Goal: Task Accomplishment & Management: Manage account settings

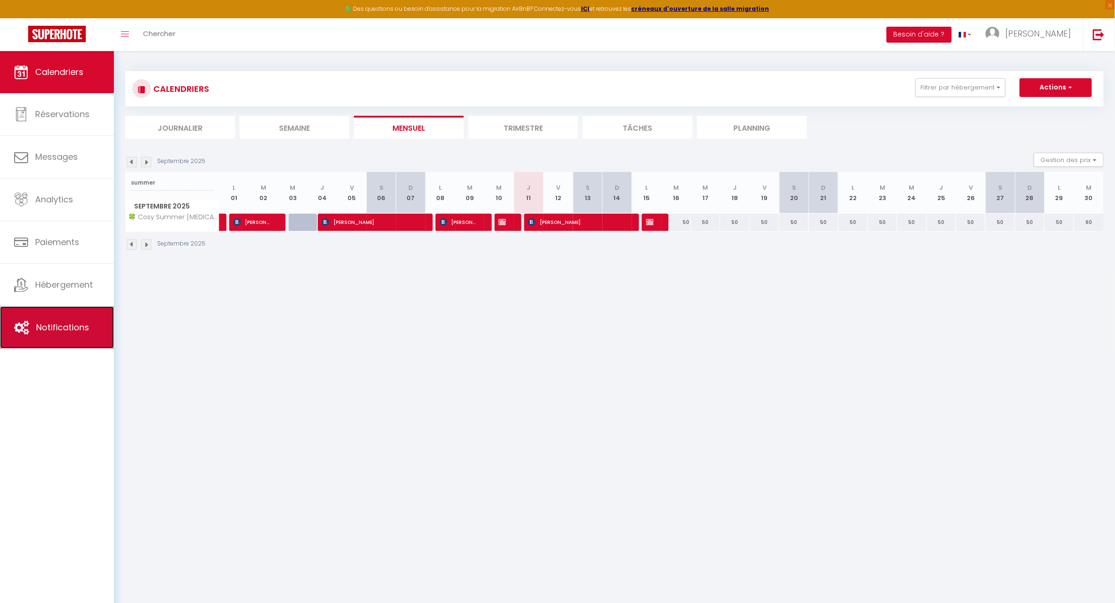
click at [69, 335] on link "Notifications" at bounding box center [57, 328] width 114 height 42
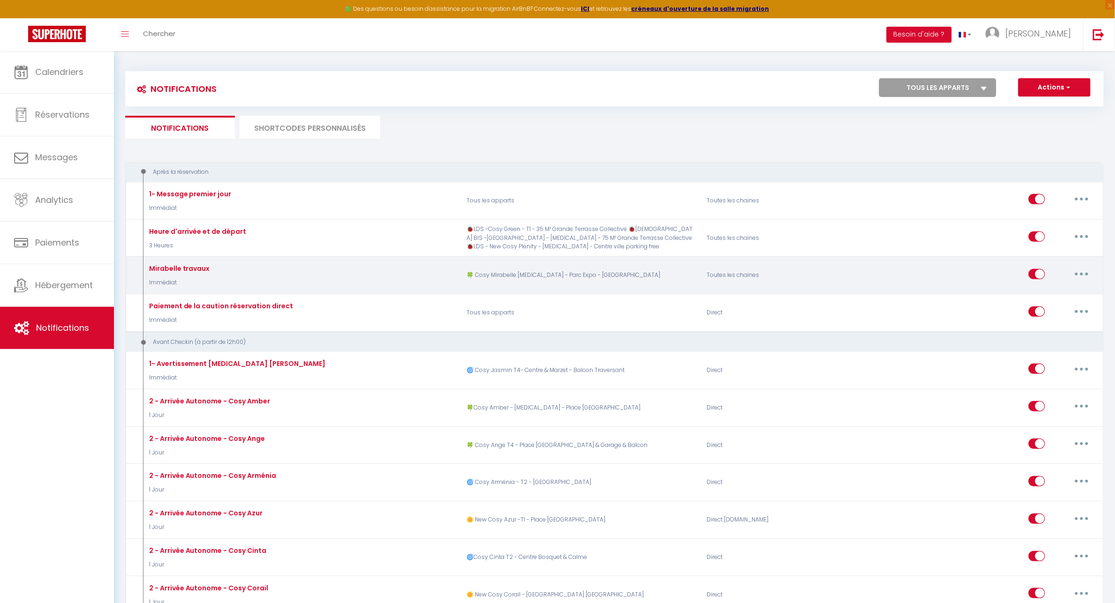
select select
checkbox input "false"
select select
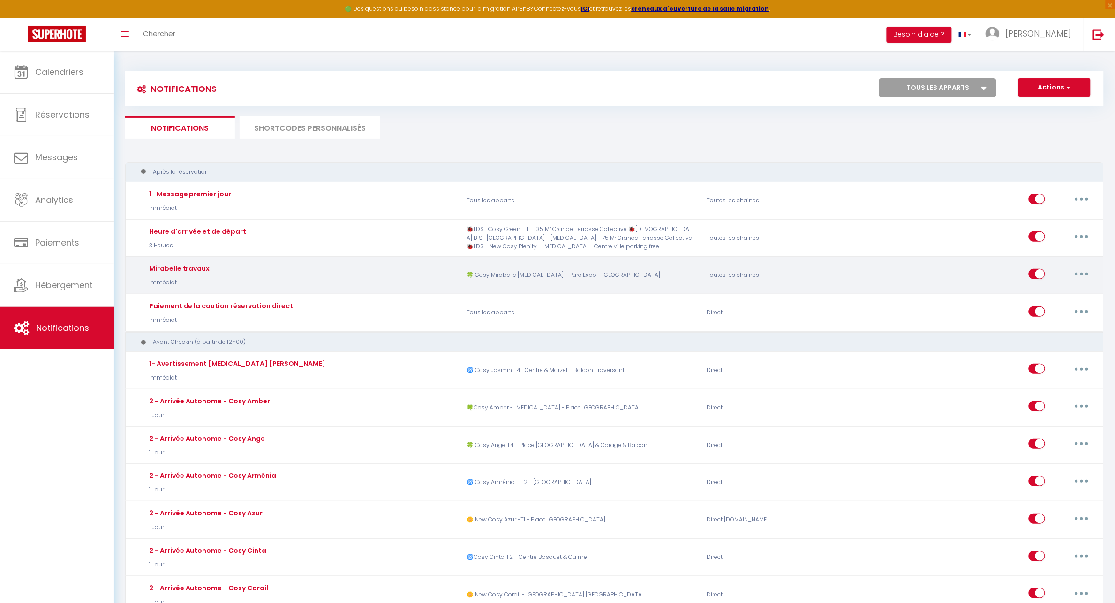
checkbox input "false"
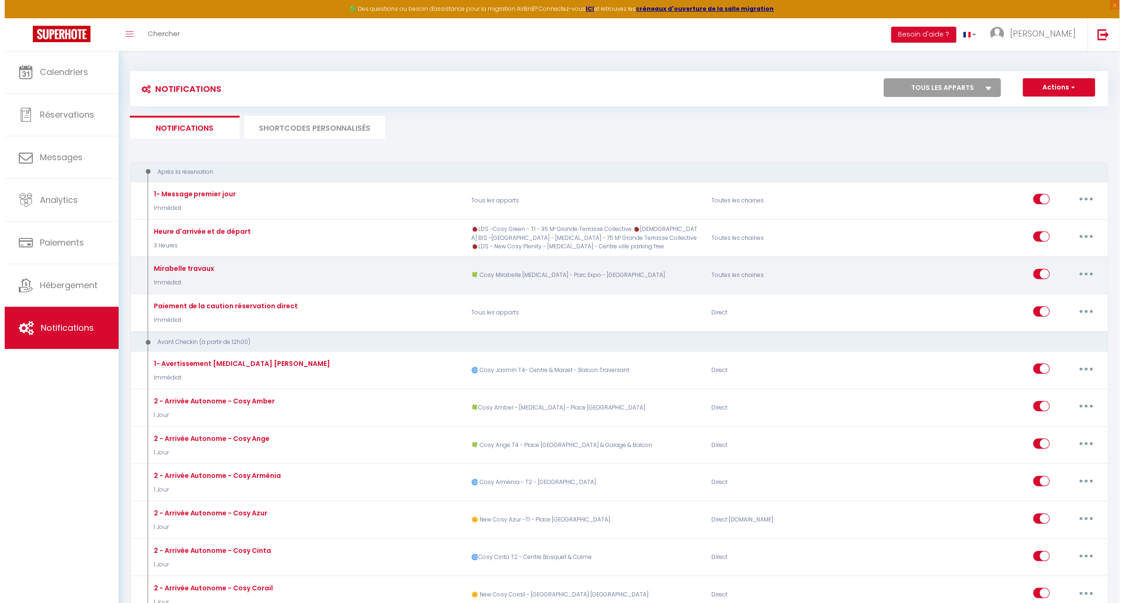
scroll to position [508, 0]
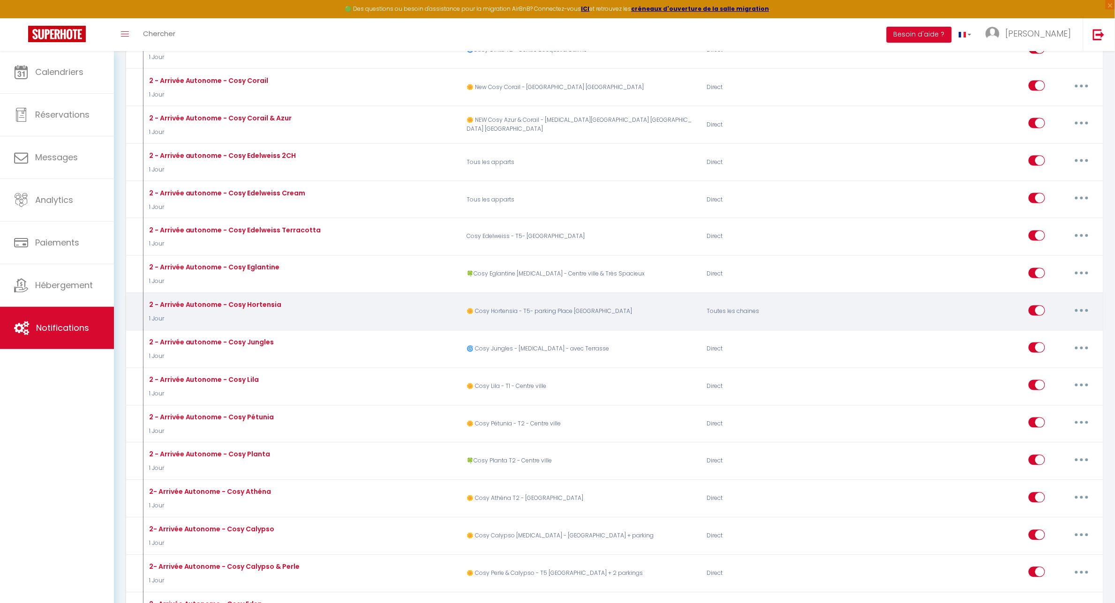
click at [1088, 310] on button "button" at bounding box center [1082, 310] width 26 height 15
click at [1047, 327] on link "Editer" at bounding box center [1057, 332] width 69 height 16
type input "2 - Arrivée Autonome - Cosy Hortensia"
select select "1 Jour"
select select "if_booking_is_paid"
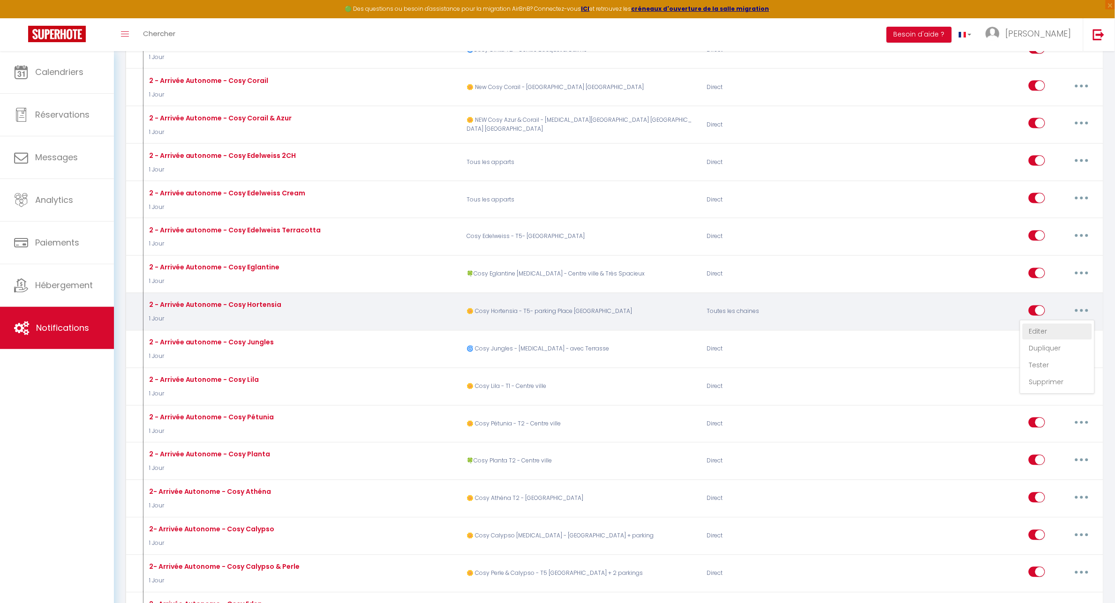
checkbox input "true"
checkbox input "false"
radio input "true"
type input "[RENTAL:NAME] - Arrivée Autonome - procédure entrée"
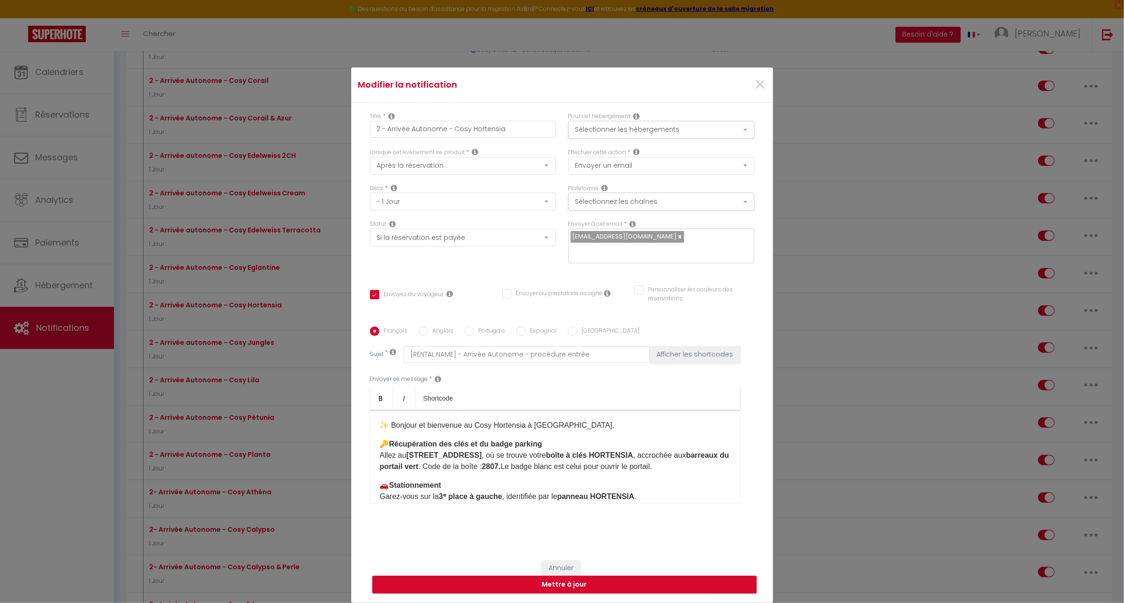
click at [644, 488] on p "🚗 Stationnement Garez-vous sur la 3ᵉ place à gauche , identifiée par le panneau…" at bounding box center [555, 491] width 351 height 23
click at [561, 576] on button "Mettre à jour" at bounding box center [564, 585] width 384 height 18
checkbox input "true"
checkbox input "false"
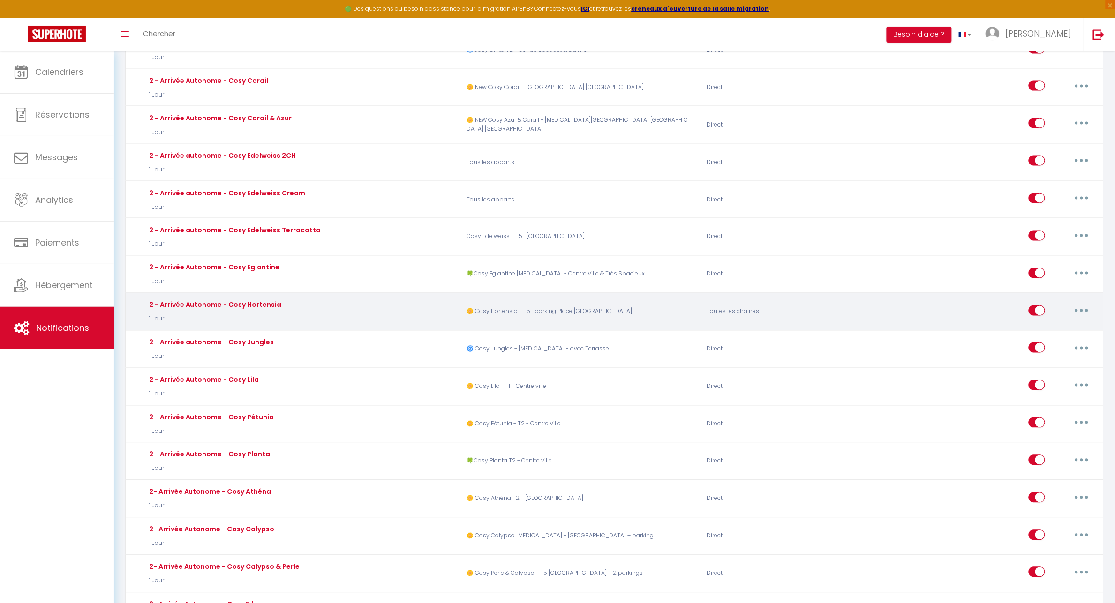
click at [1084, 305] on button "button" at bounding box center [1082, 310] width 26 height 15
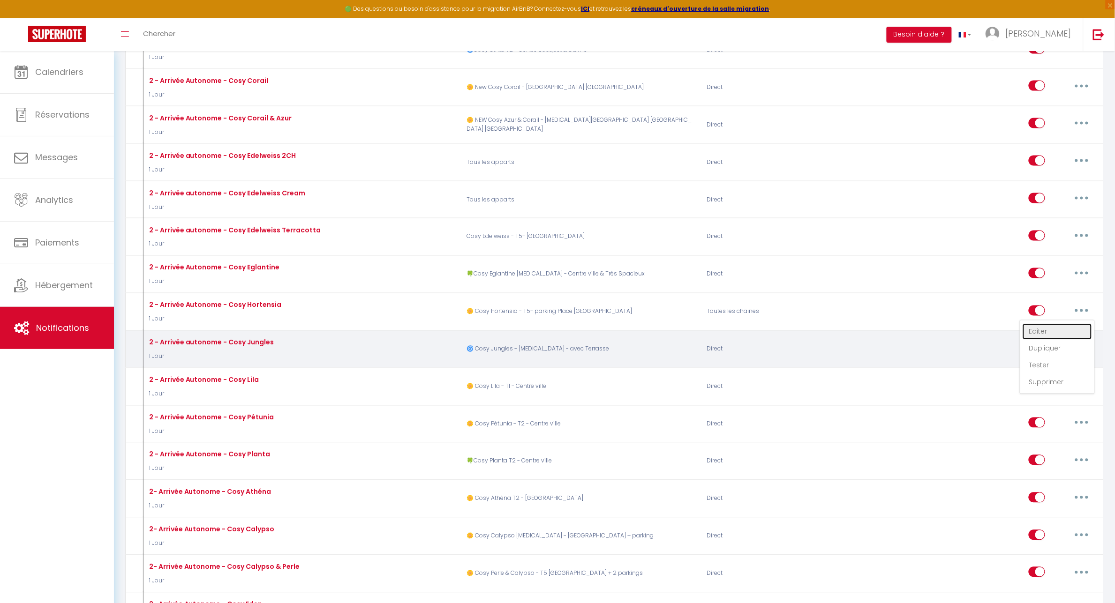
click at [1043, 331] on link "Editer" at bounding box center [1057, 332] width 69 height 16
type input "2 - Arrivée Autonome - Cosy Hortensia"
select select "1 Jour"
select select "if_booking_is_paid"
checkbox input "true"
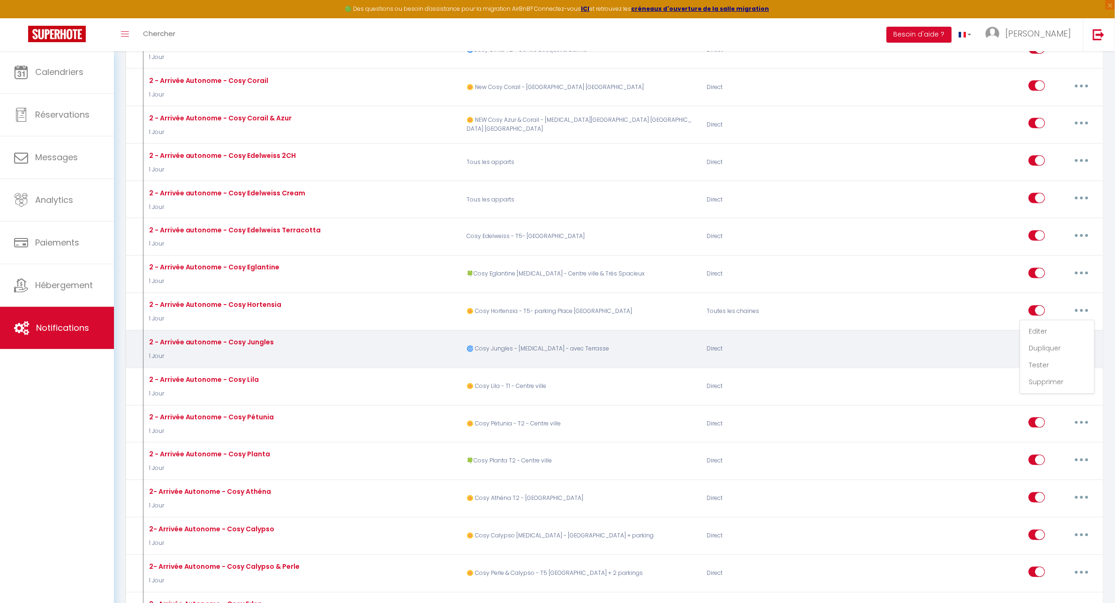
checkbox input "false"
radio input "true"
type input "[RENTAL:NAME] - Arrivée Autonome - procédure entrée"
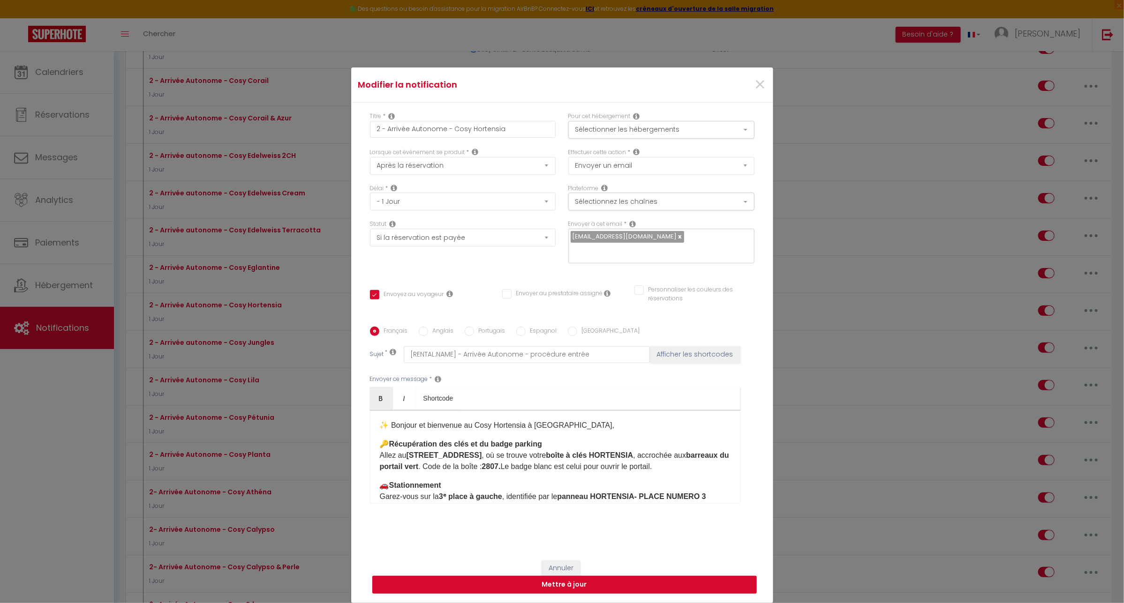
click at [511, 470] on div "✨ Bonjour et bienvenue au Cosy Hortensia à [GEOGRAPHIC_DATA],​ 🔑 Récupération d…" at bounding box center [555, 457] width 370 height 94
copy div "✨ Loremip do sitametco ad Elit Seddoeius t Inc,​ 🔑 Utlaboreetdo mag aliq en ad …"
